Goal: Transaction & Acquisition: Purchase product/service

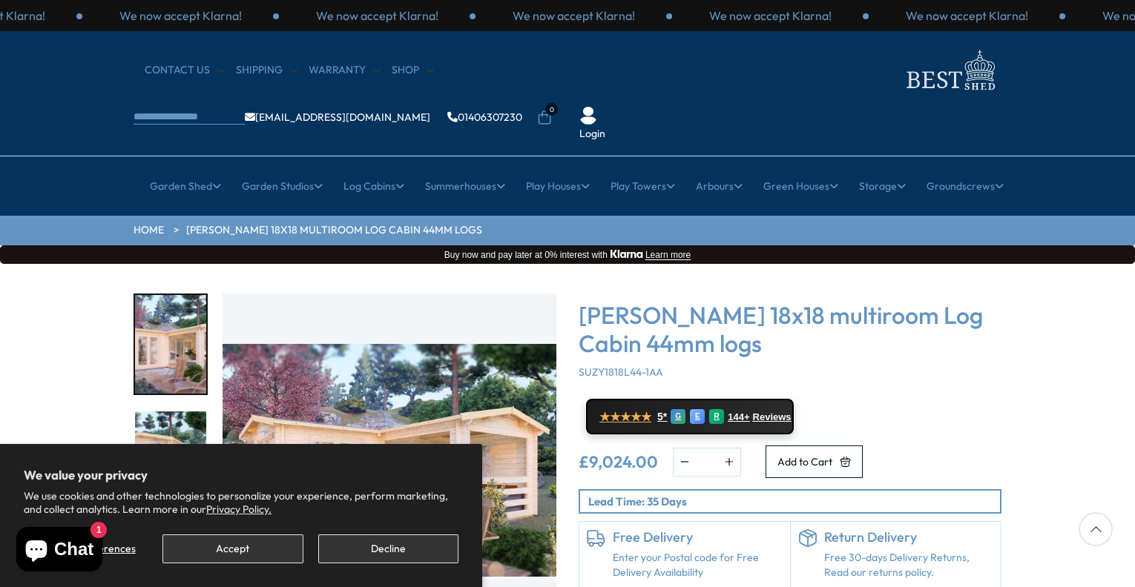
click at [265, 533] on div "Manage preferences Accept Decline" at bounding box center [241, 544] width 435 height 40
click at [254, 536] on button "Accept" at bounding box center [232, 549] width 140 height 29
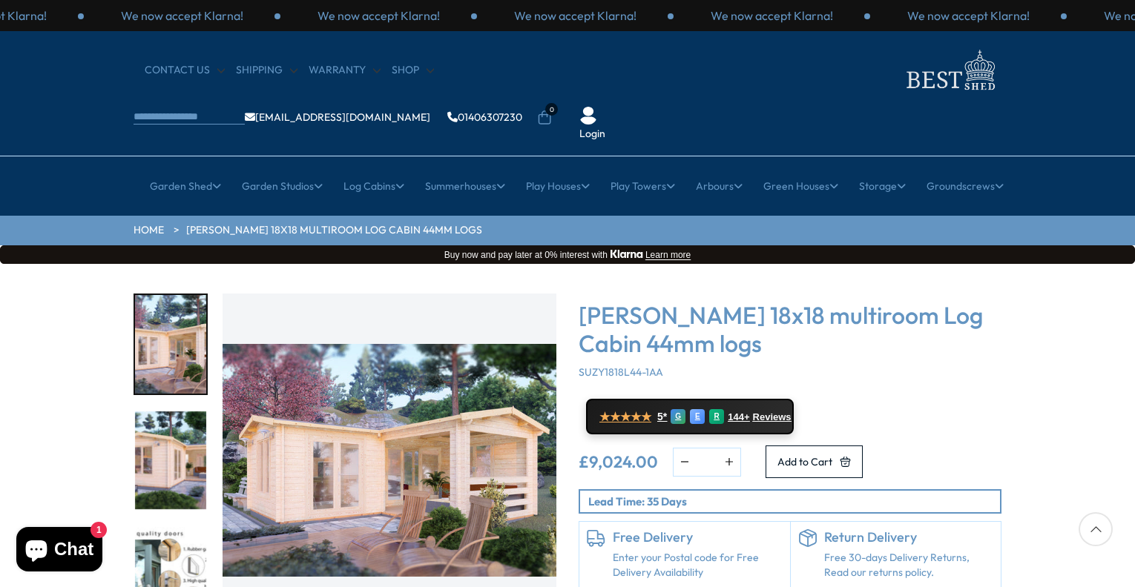
click at [357, 455] on img "1 / 7" at bounding box center [389, 461] width 334 height 334
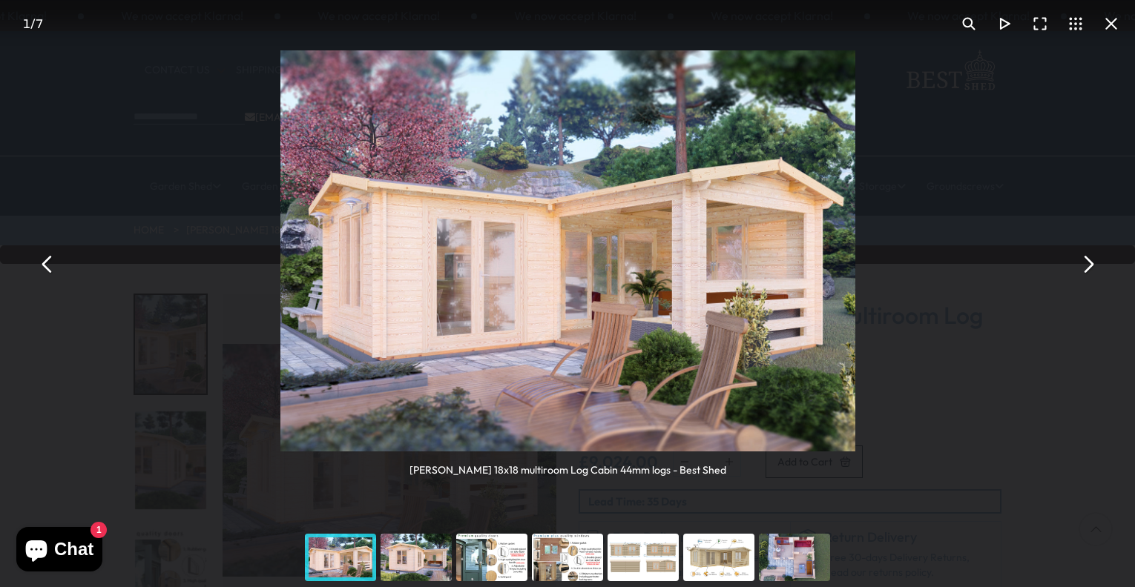
click at [47, 263] on button "You can close this modal content with the ESC key" at bounding box center [48, 264] width 36 height 36
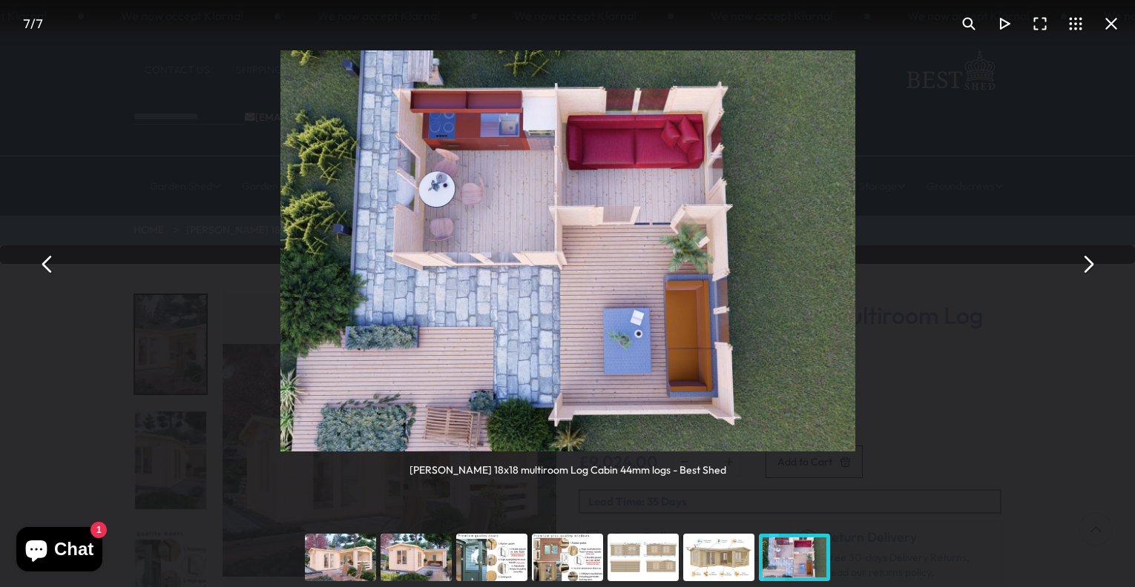
click at [416, 561] on div "You can close this modal content with the ESC key" at bounding box center [416, 557] width 76 height 59
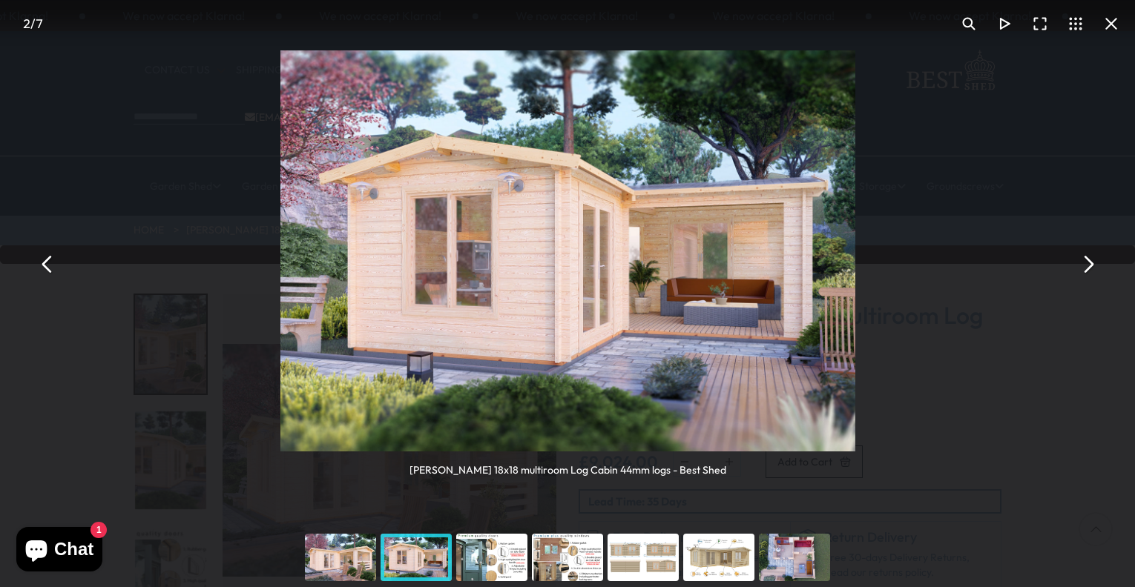
click at [499, 567] on div "You can close this modal content with the ESC key" at bounding box center [492, 557] width 76 height 59
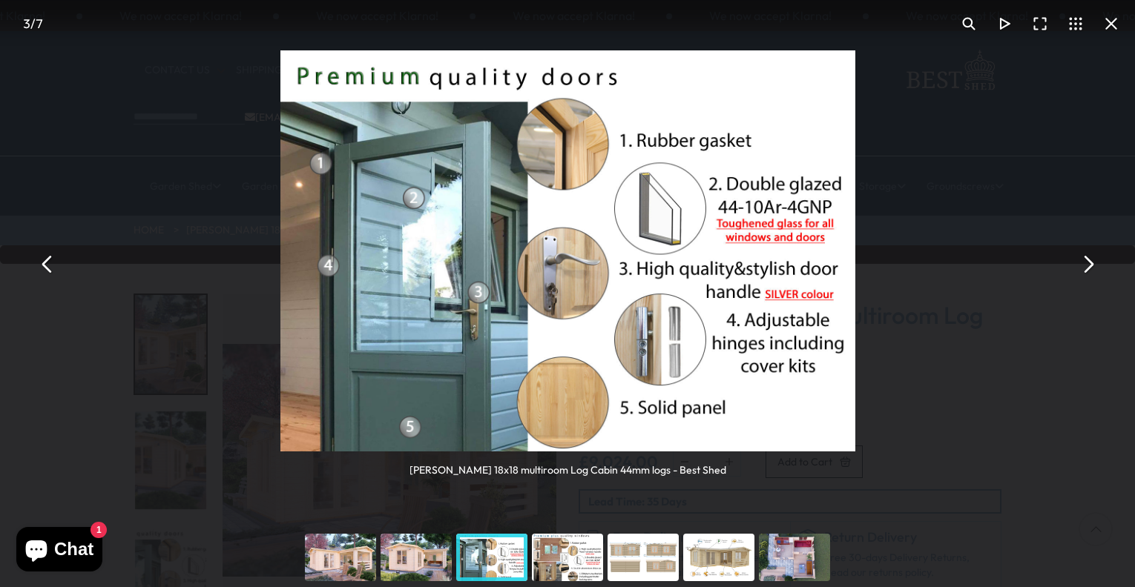
click at [563, 561] on div "You can close this modal content with the ESC key" at bounding box center [568, 557] width 76 height 59
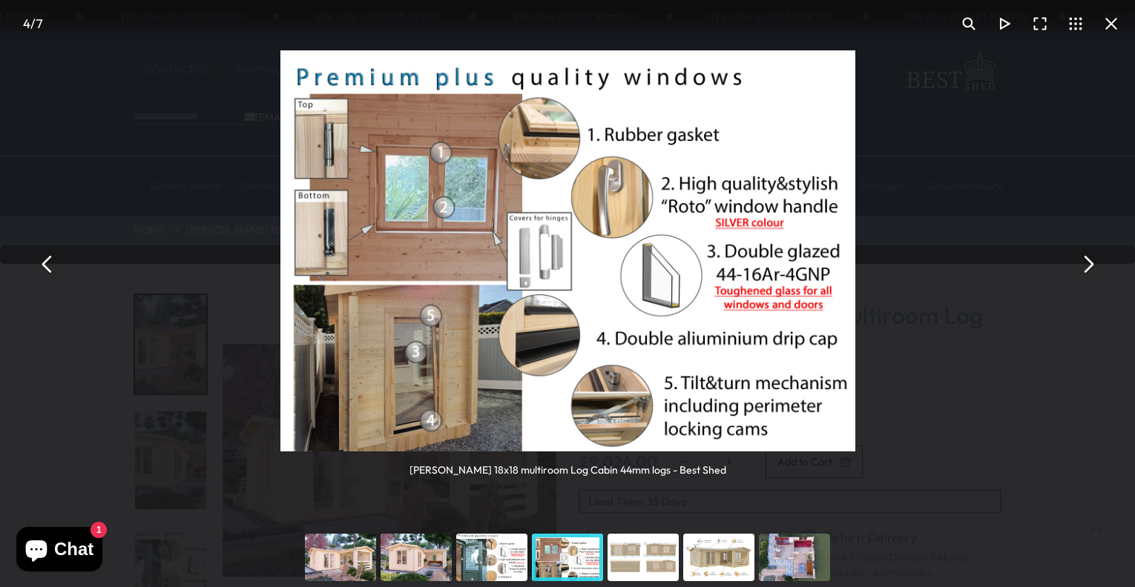
click at [650, 553] on div "You can close this modal content with the ESC key" at bounding box center [643, 557] width 76 height 59
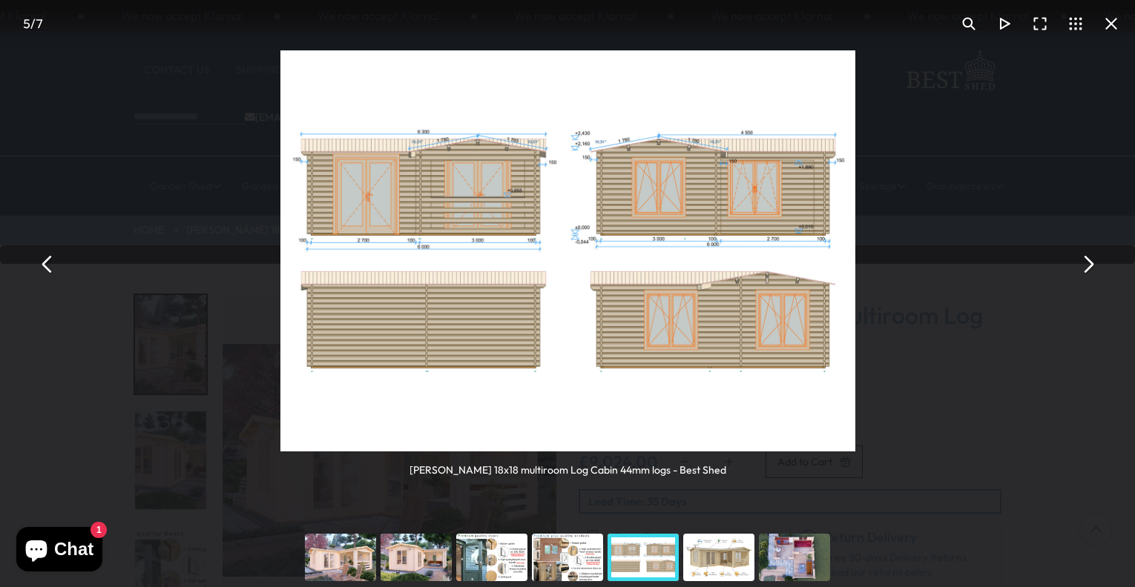
click at [716, 552] on div "You can close this modal content with the ESC key" at bounding box center [719, 557] width 76 height 59
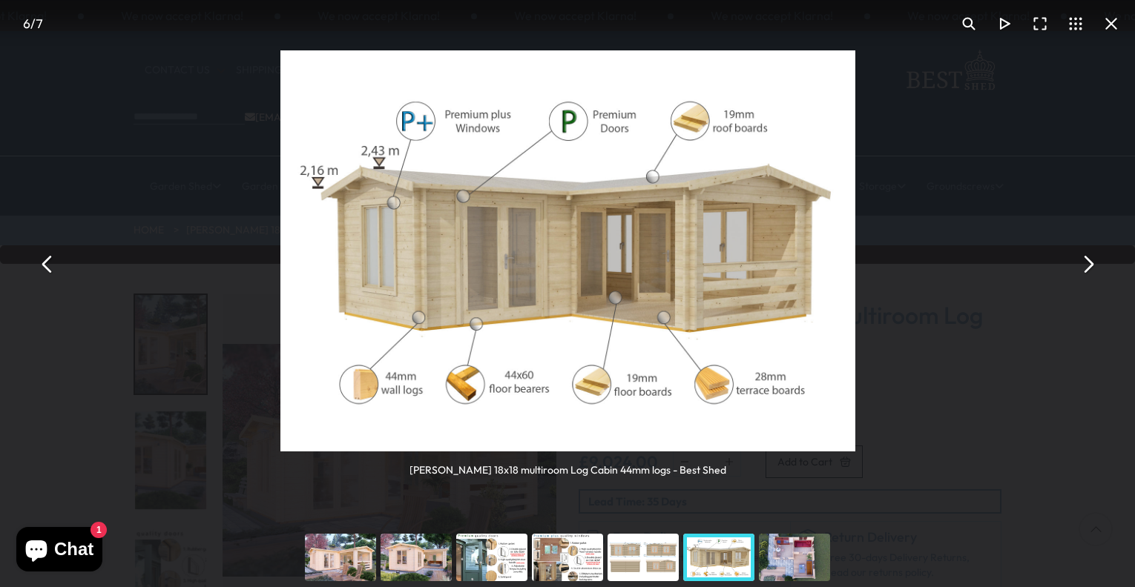
click at [791, 557] on div "You can close this modal content with the ESC key" at bounding box center [794, 557] width 76 height 59
